Goal: Task Accomplishment & Management: Manage account settings

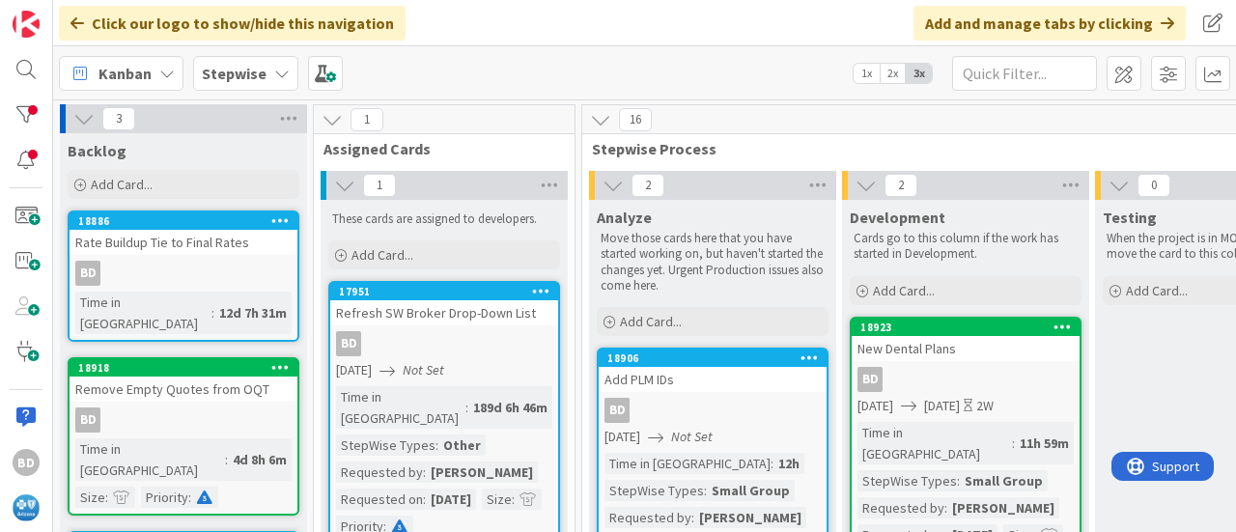
click at [653, 425] on link "18906 Add PLM IDs BD [DATE] Not Set Time in Column : 12h StepWise Types : Small…" at bounding box center [713, 469] width 232 height 242
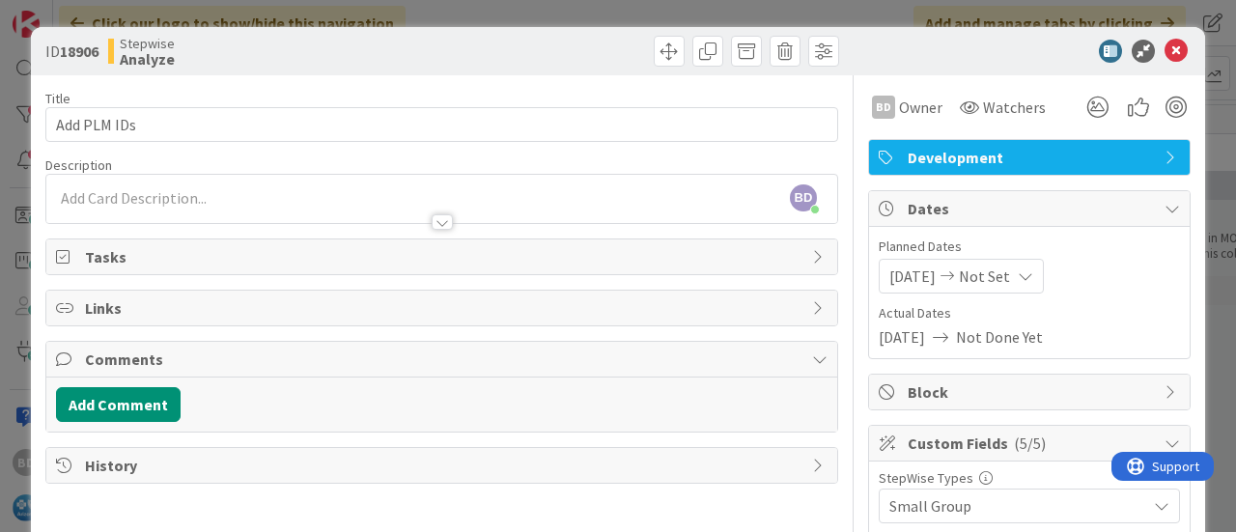
click at [889, 275] on span "[DATE]" at bounding box center [912, 276] width 46 height 23
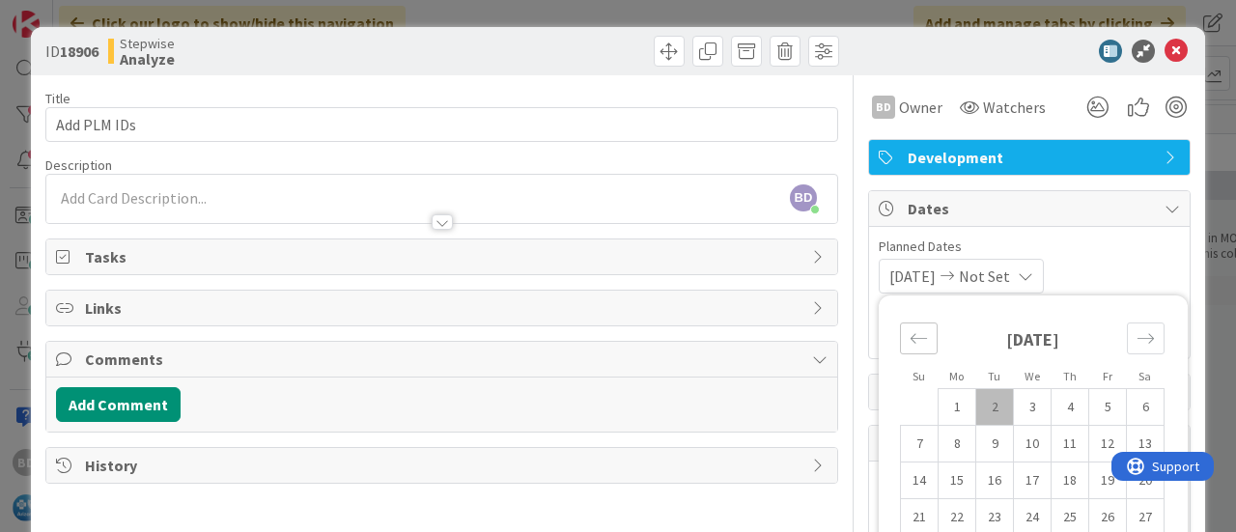
click at [911, 337] on icon "Move backward to switch to the previous month." at bounding box center [919, 338] width 16 height 10
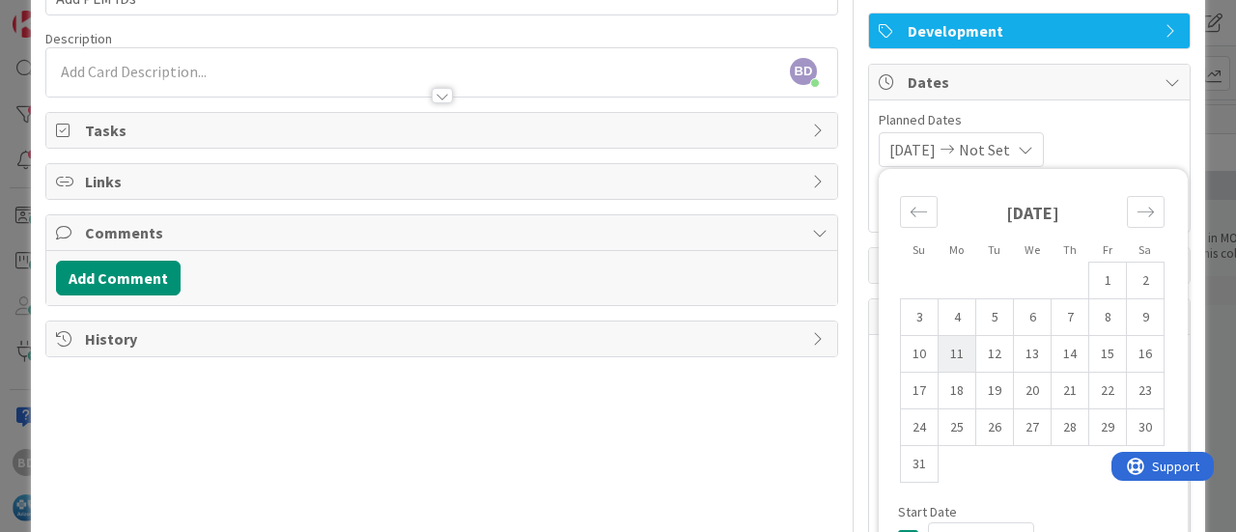
scroll to position [97, 0]
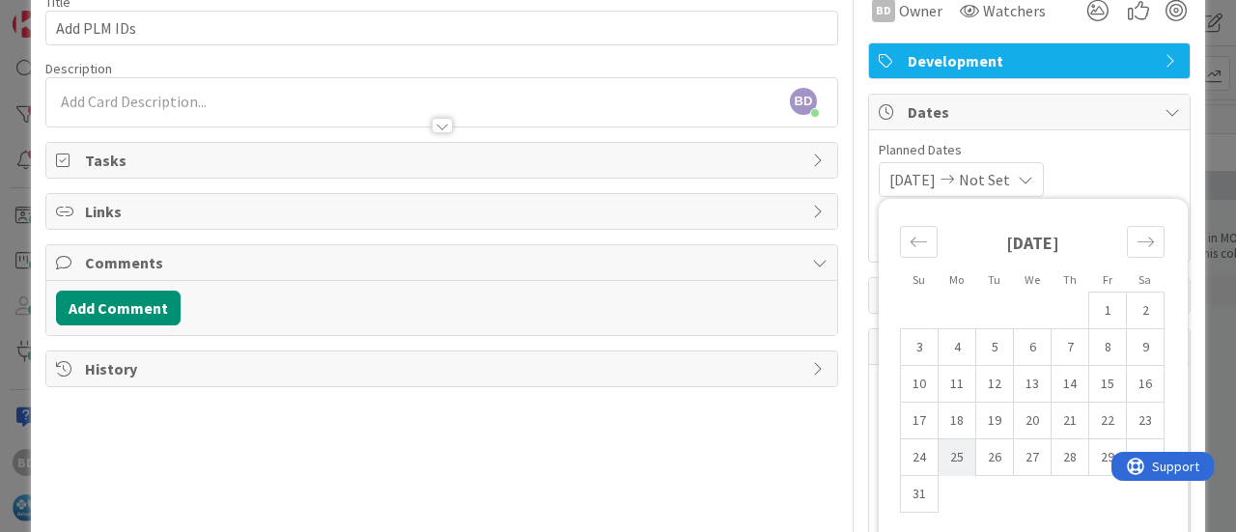
click at [941, 460] on td "25" at bounding box center [958, 457] width 38 height 37
type input "[DATE]"
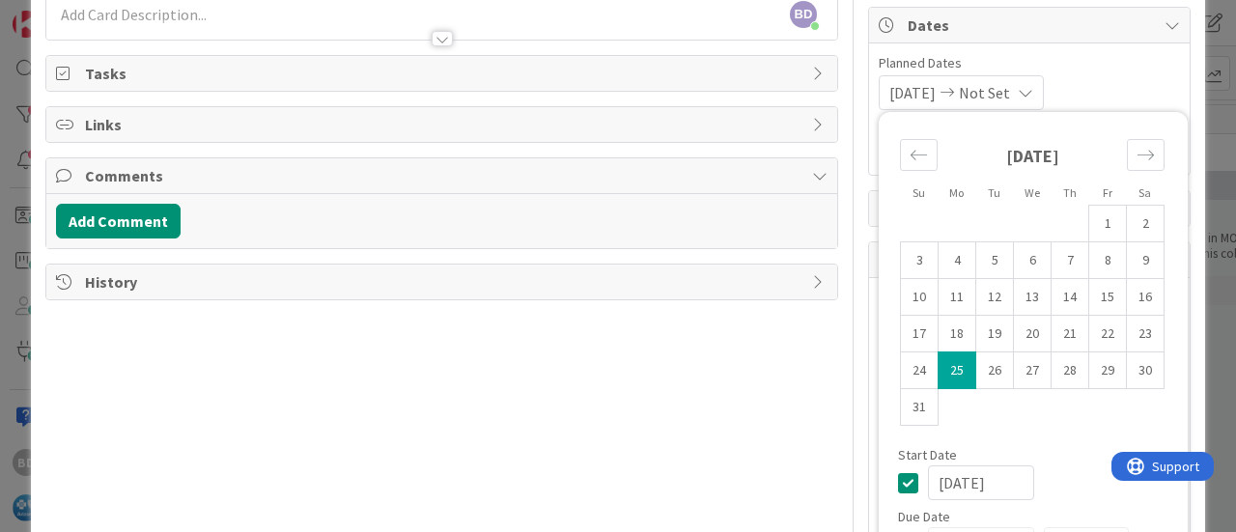
scroll to position [290, 0]
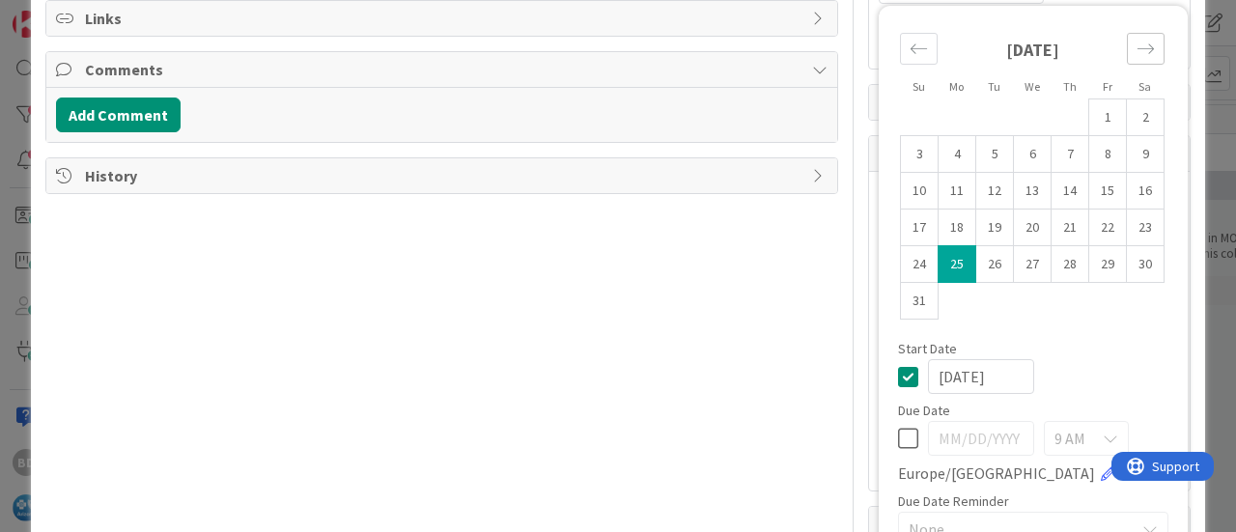
click at [1136, 43] on icon "Move forward to switch to the next month." at bounding box center [1145, 49] width 18 height 18
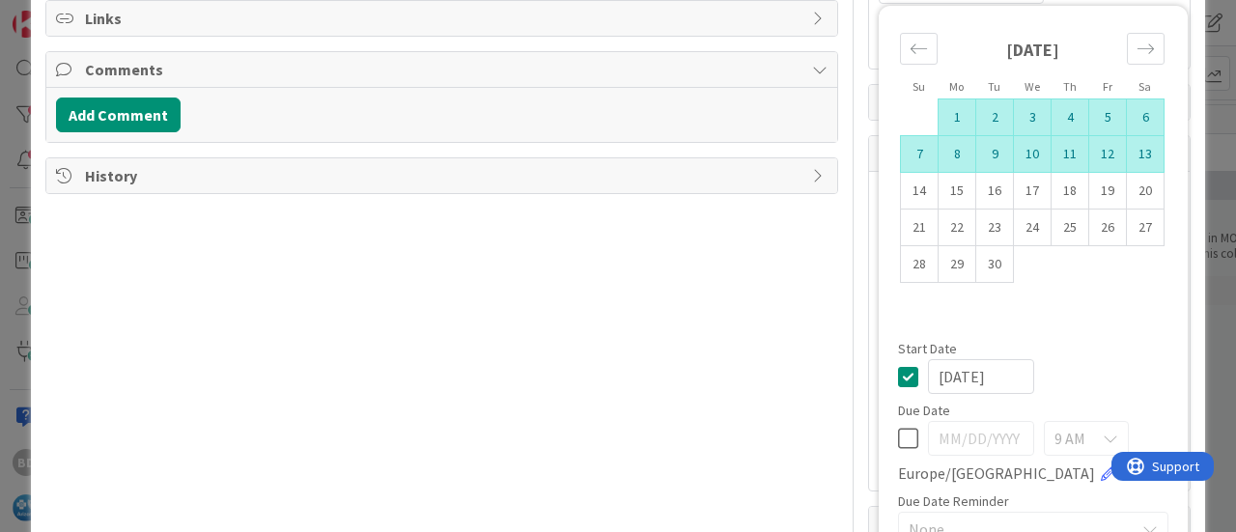
click at [1127, 155] on td "13" at bounding box center [1146, 154] width 38 height 37
type input "[DATE]"
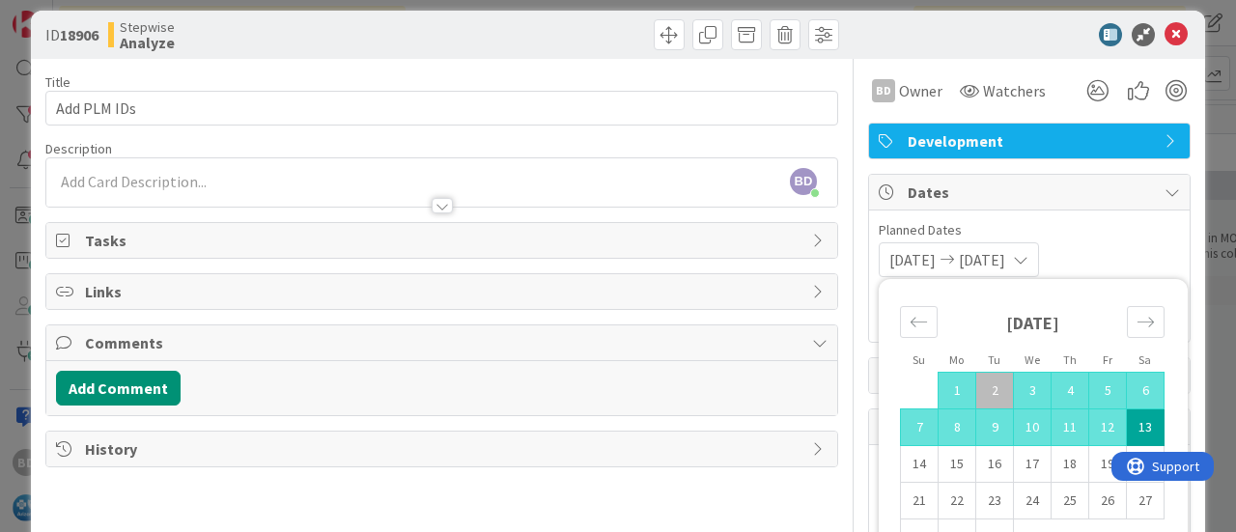
scroll to position [0, 0]
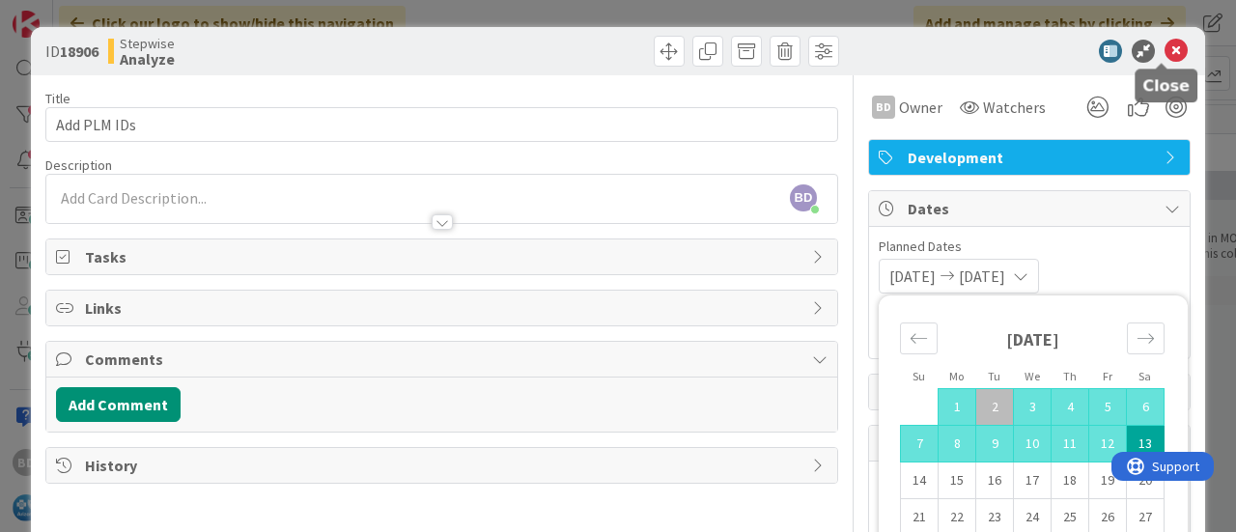
drag, startPoint x: 1159, startPoint y: 53, endPoint x: 1139, endPoint y: 51, distance: 19.4
click at [1164, 53] on icon at bounding box center [1175, 51] width 23 height 23
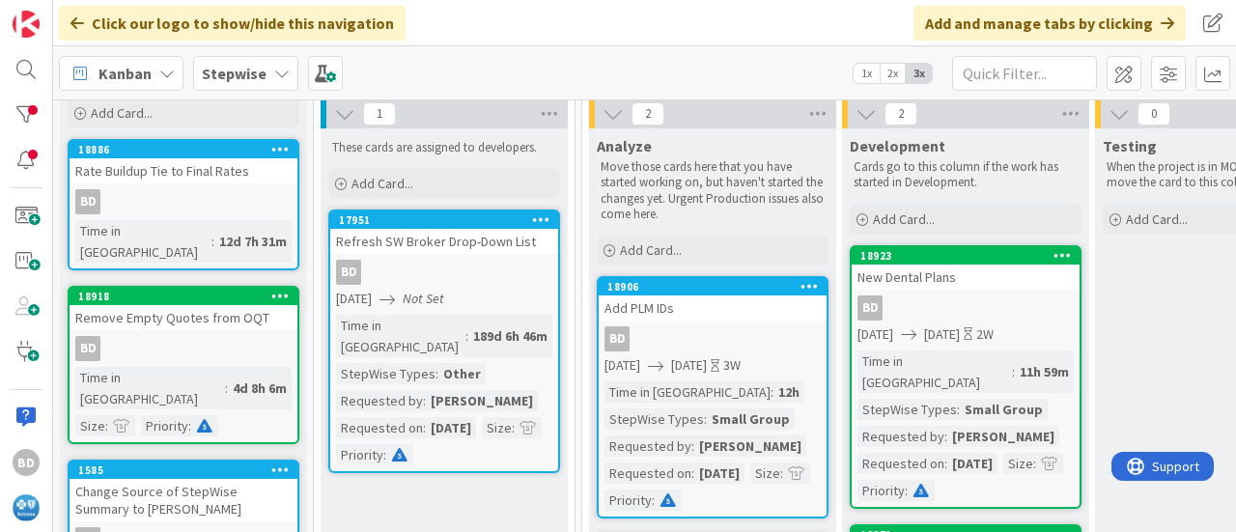
click at [767, 63] on div "Kanban Stepwise 1x 2x 3x" at bounding box center [644, 72] width 1183 height 53
click at [1045, 74] on input "text" at bounding box center [1024, 73] width 145 height 35
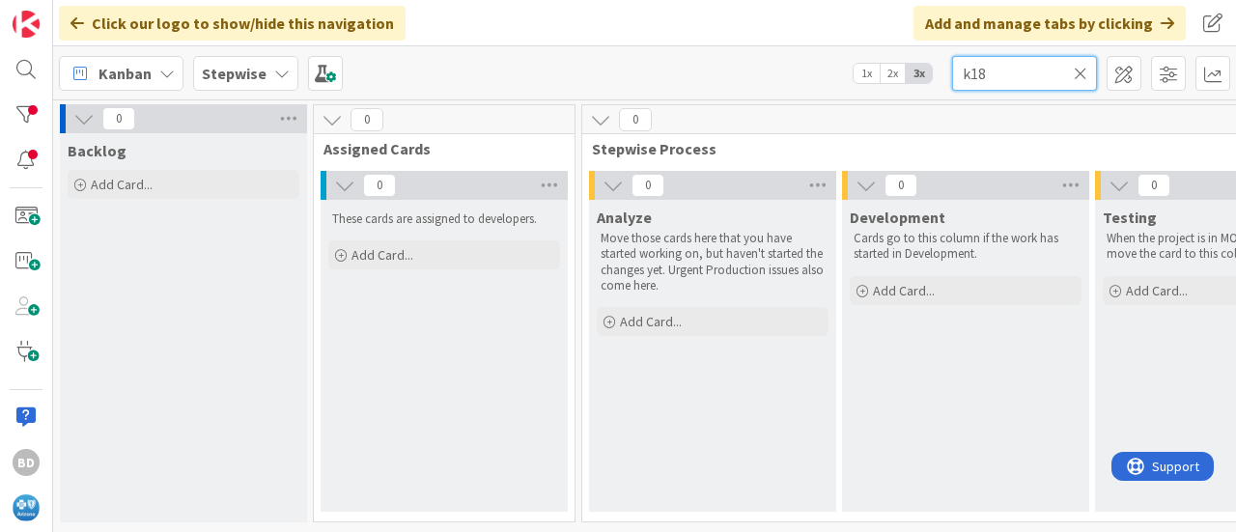
scroll to position [5, 0]
type input "k18923"
click at [1079, 74] on icon at bounding box center [1081, 73] width 14 height 17
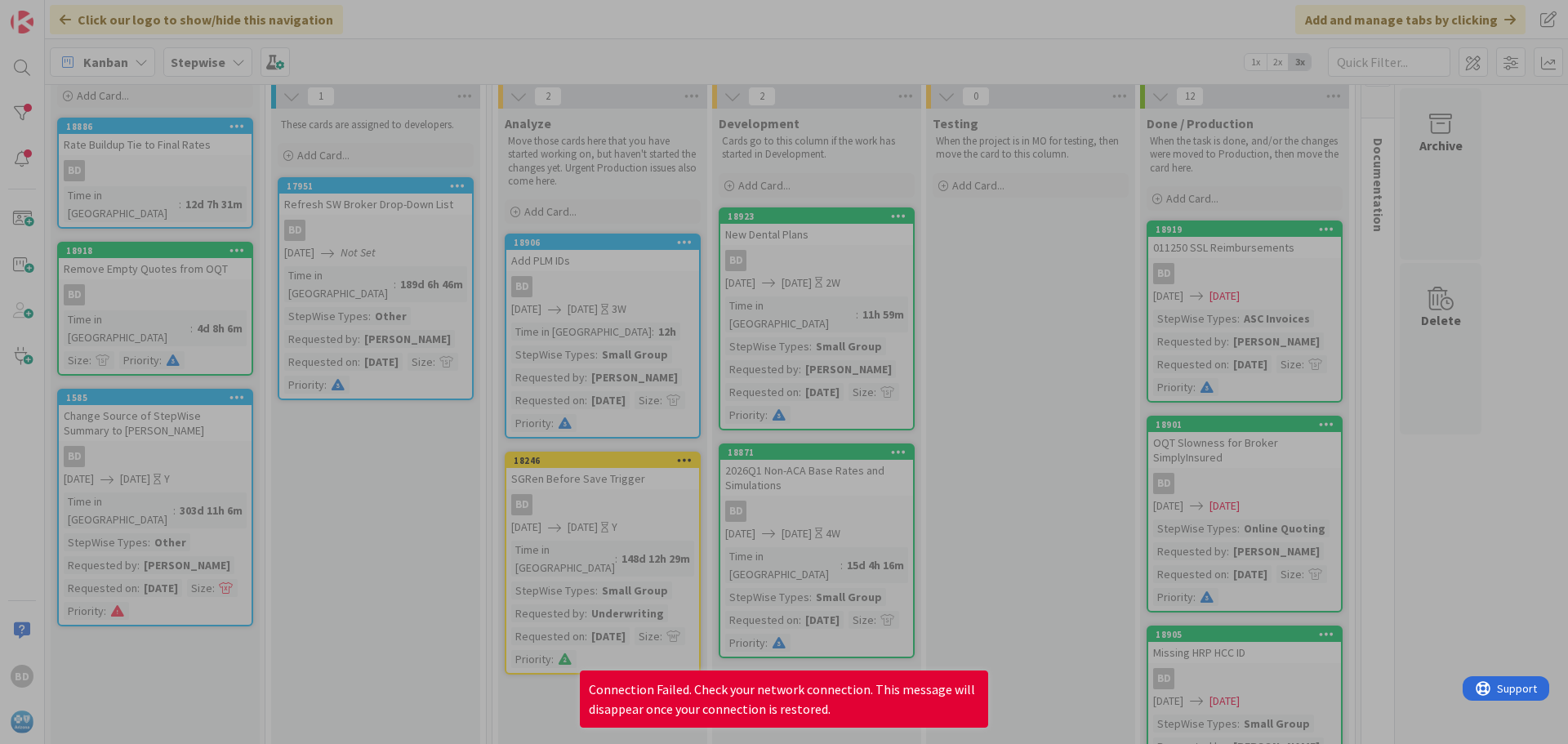
scroll to position [61, 0]
